Goal: Task Accomplishment & Management: Manage account settings

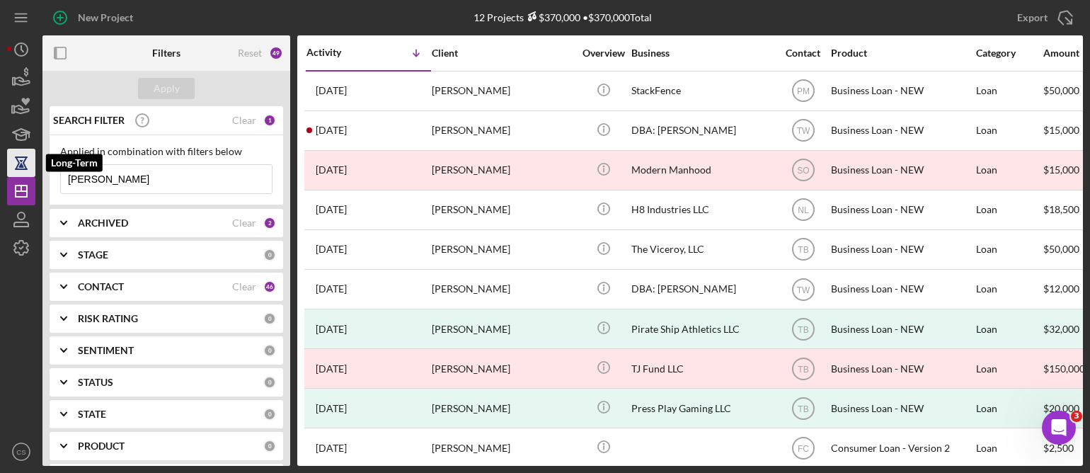
drag, startPoint x: 108, startPoint y: 171, endPoint x: 31, endPoint y: 171, distance: 76.5
click at [23, 174] on div "New Project 12 Projects $370,000 • $370,000 Total jacob Export Icon/Export Filt…" at bounding box center [545, 233] width 1076 height 466
type input "[PERSON_NAME]"
click at [170, 93] on div "Apply" at bounding box center [167, 88] width 26 height 21
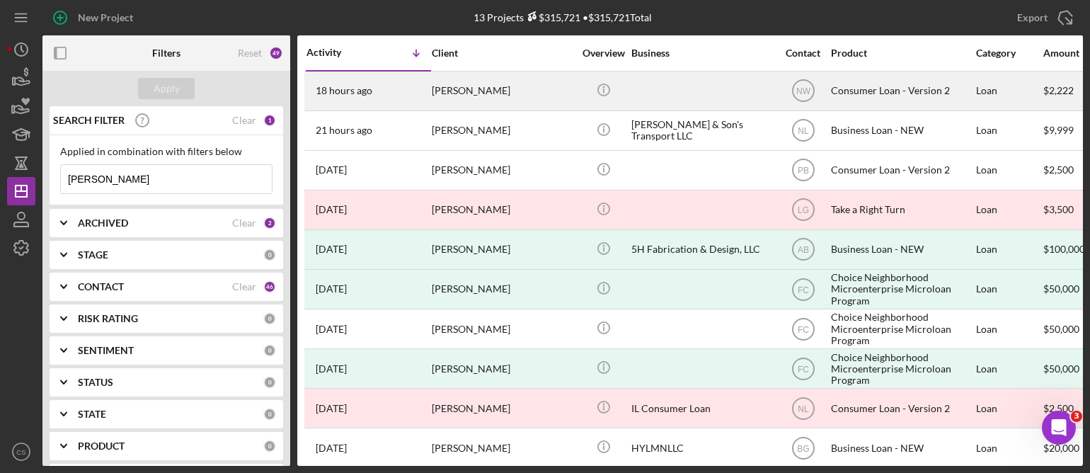
click at [316, 96] on time "18 hours ago" at bounding box center [344, 90] width 57 height 11
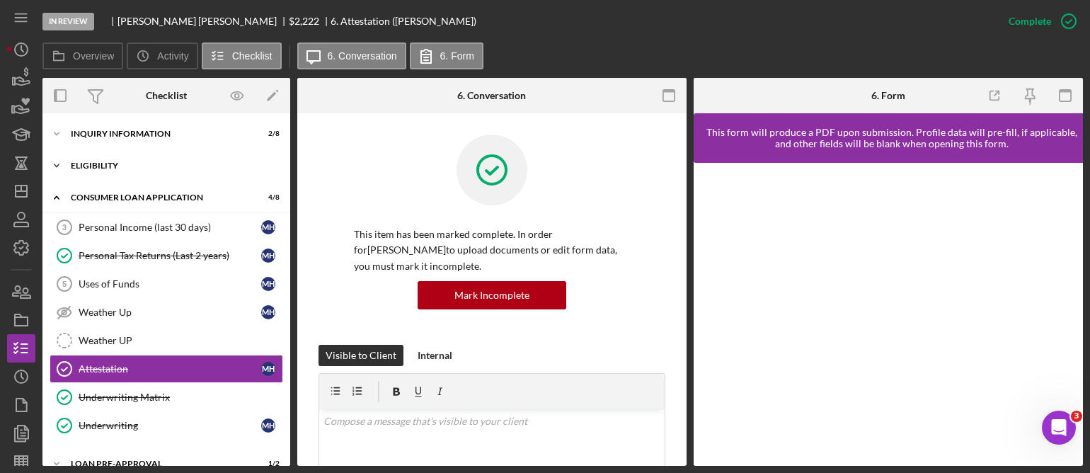
click at [55, 164] on polyline at bounding box center [57, 165] width 4 height 3
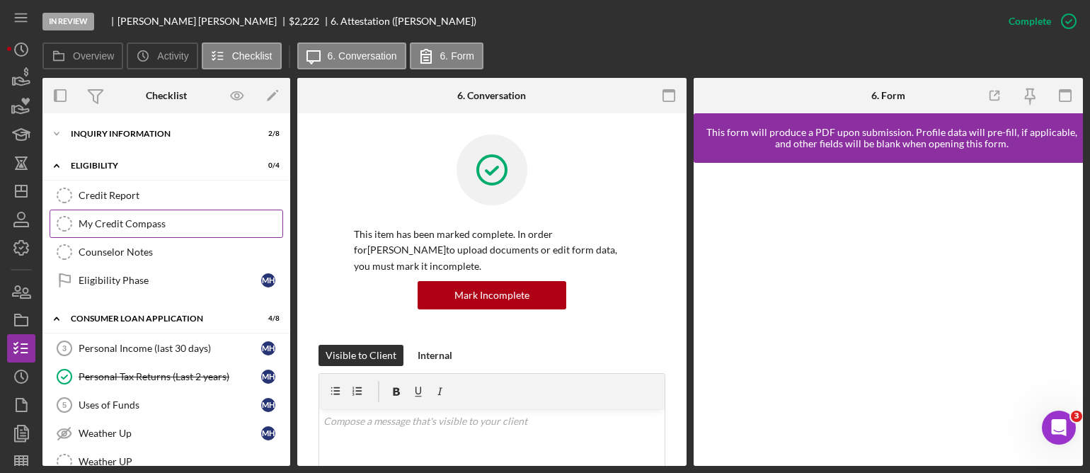
click at [88, 221] on div "My Credit Compass" at bounding box center [181, 223] width 204 height 11
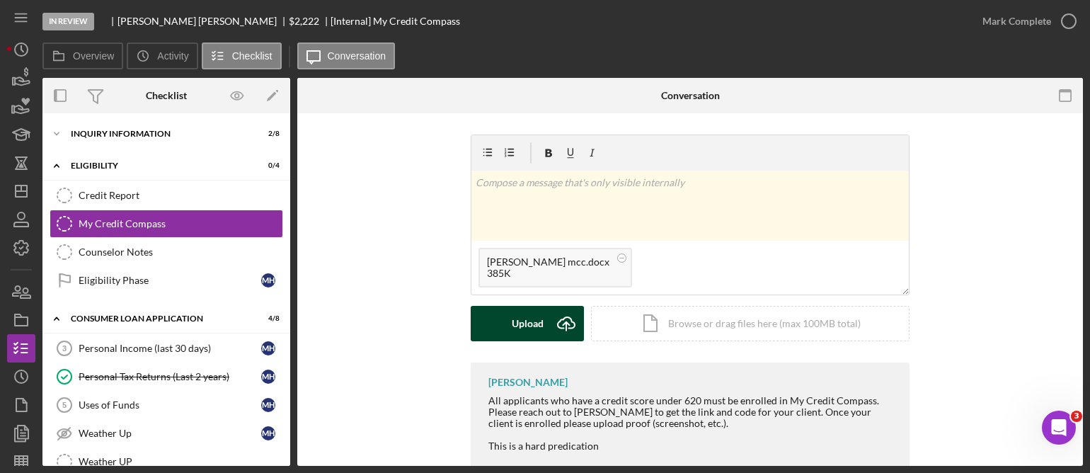
click at [563, 325] on icon "Icon/Upload" at bounding box center [566, 323] width 35 height 35
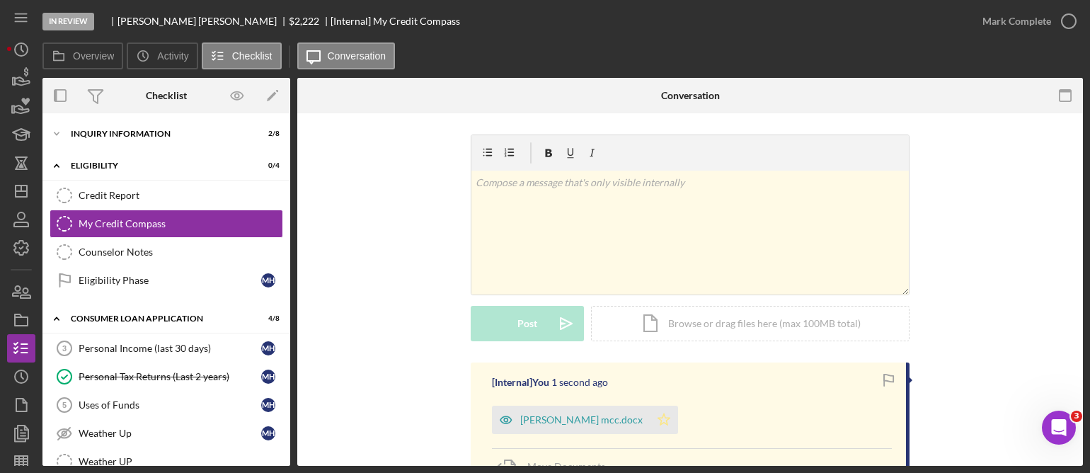
click at [650, 416] on icon "Icon/Star" at bounding box center [664, 420] width 28 height 28
click at [1064, 21] on icon "button" at bounding box center [1068, 21] width 35 height 35
